Goal: Check status: Check status

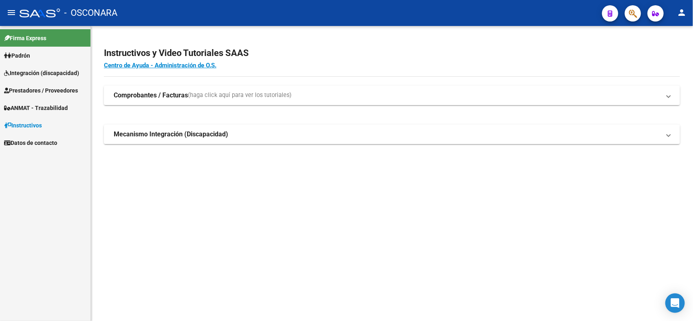
click at [40, 110] on span "ANMAT - Trazabilidad" at bounding box center [36, 108] width 64 height 9
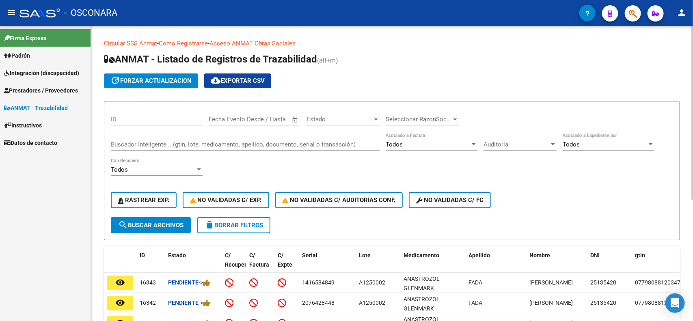
click at [114, 139] on div "Buscador Inteligente ...(gtin, lote, medicamento, apellido, documento, serial o…" at bounding box center [245, 141] width 269 height 17
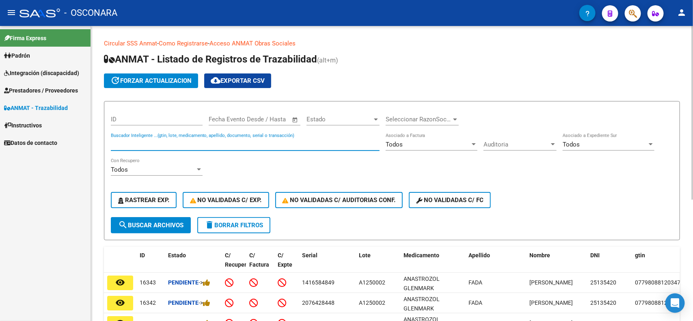
paste input "32147341"
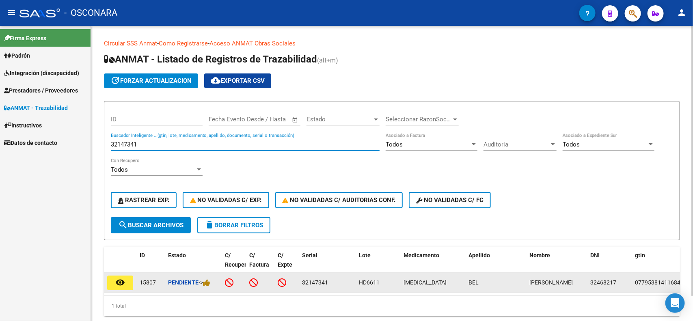
type input "32147341"
click at [121, 281] on mat-icon "remove_red_eye" at bounding box center [120, 283] width 10 height 10
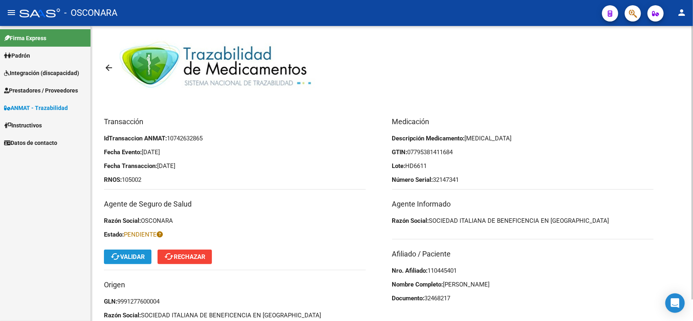
click at [145, 253] on span "cached Validar" at bounding box center [127, 256] width 35 height 7
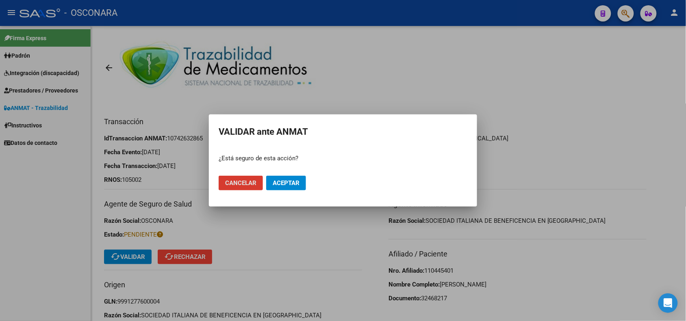
click at [293, 179] on button "Aceptar" at bounding box center [286, 183] width 40 height 15
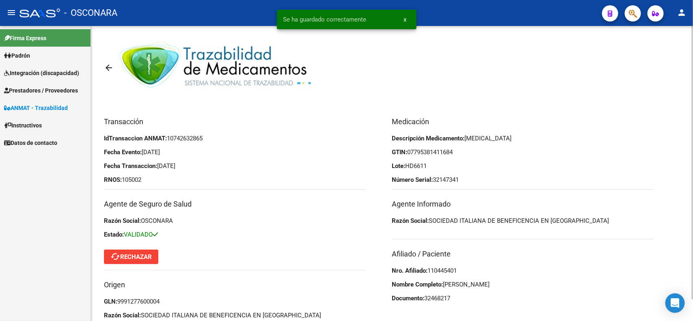
click at [106, 67] on mat-icon "arrow_back" at bounding box center [109, 68] width 10 height 10
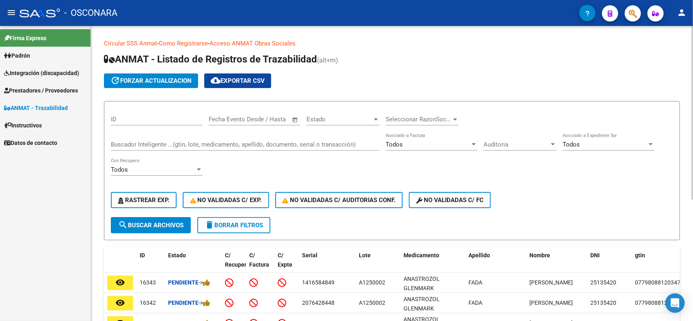
click at [230, 145] on input "Buscador Inteligente ...(gtin, lote, medicamento, apellido, documento, serial o…" at bounding box center [245, 144] width 269 height 7
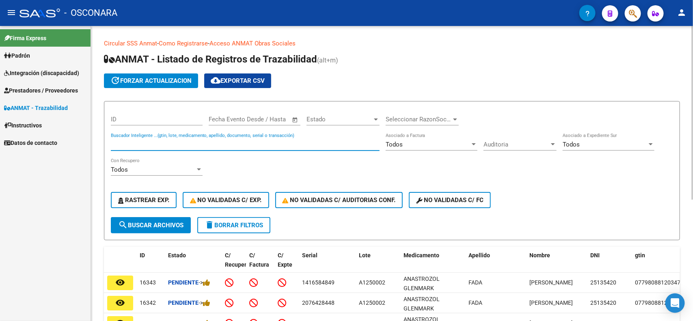
paste input "10016840194222"
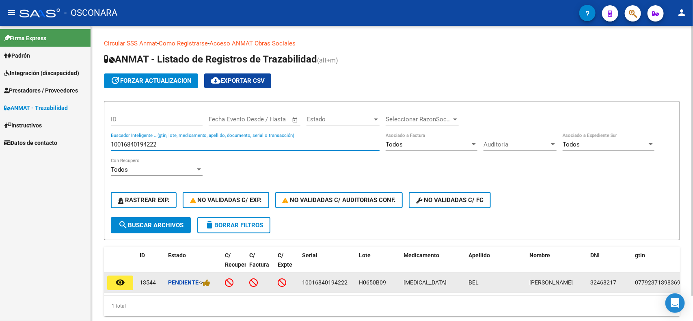
type input "10016840194222"
click at [115, 285] on button "remove_red_eye" at bounding box center [120, 283] width 26 height 15
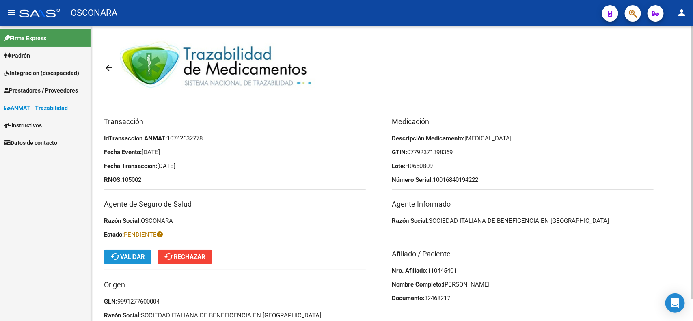
click at [114, 263] on button "cached Validar" at bounding box center [128, 257] width 48 height 15
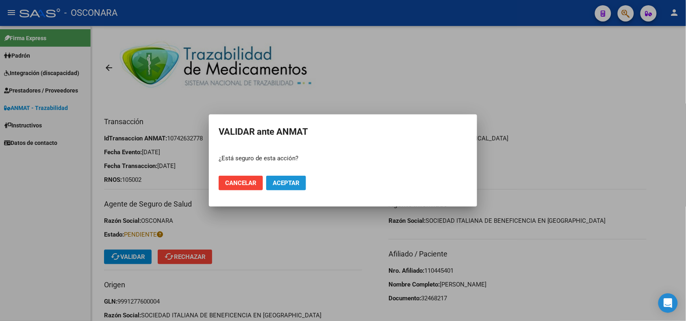
click at [297, 180] on span "Aceptar" at bounding box center [286, 183] width 27 height 7
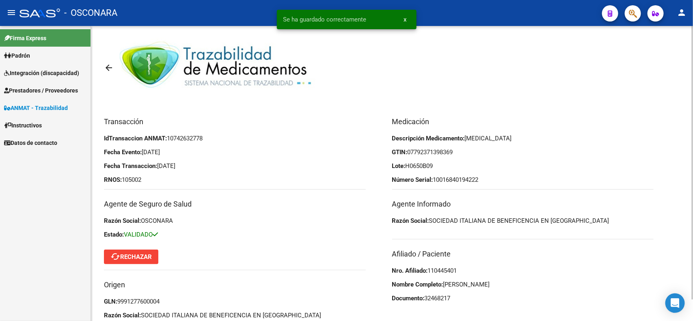
click at [106, 65] on mat-icon "arrow_back" at bounding box center [109, 68] width 10 height 10
